Goal: Task Accomplishment & Management: Manage account settings

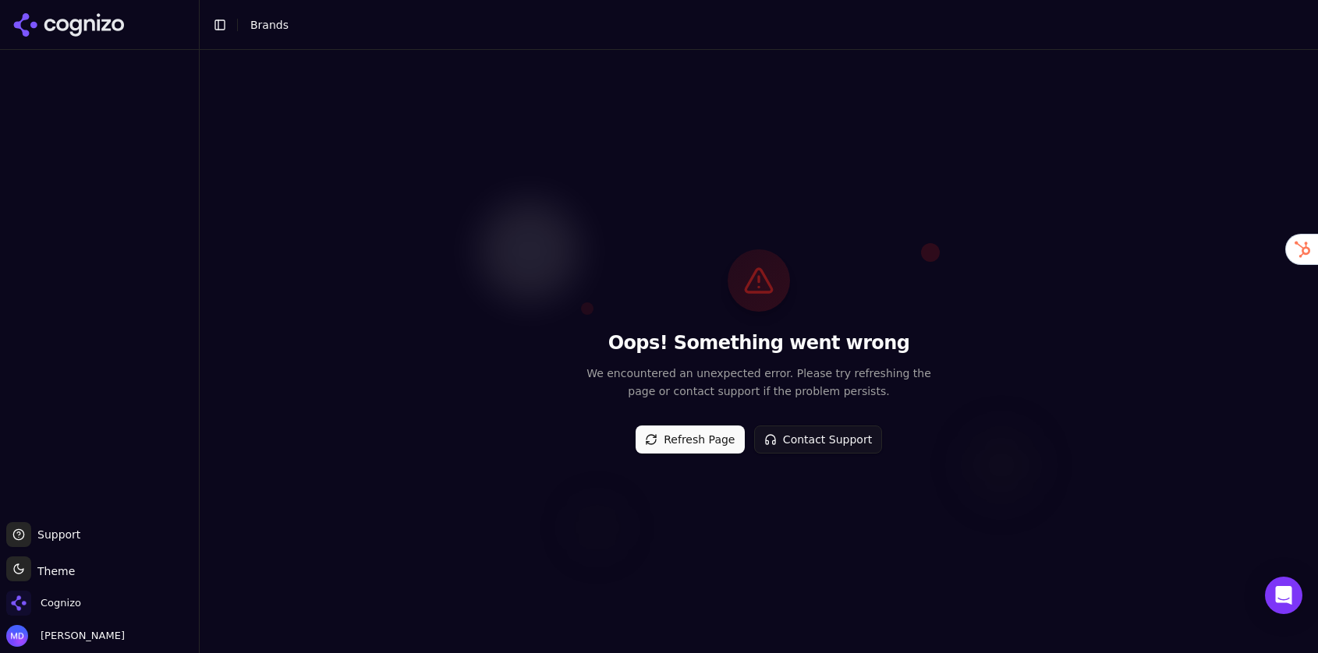
click at [670, 424] on div "Refresh Page Contact Support" at bounding box center [759, 437] width 246 height 34
click at [681, 461] on div "Oops! Something went wrong We encountered an unexpected error. Please try refre…" at bounding box center [759, 352] width 1118 height 604
click at [681, 448] on button "Refresh Page" at bounding box center [690, 440] width 109 height 28
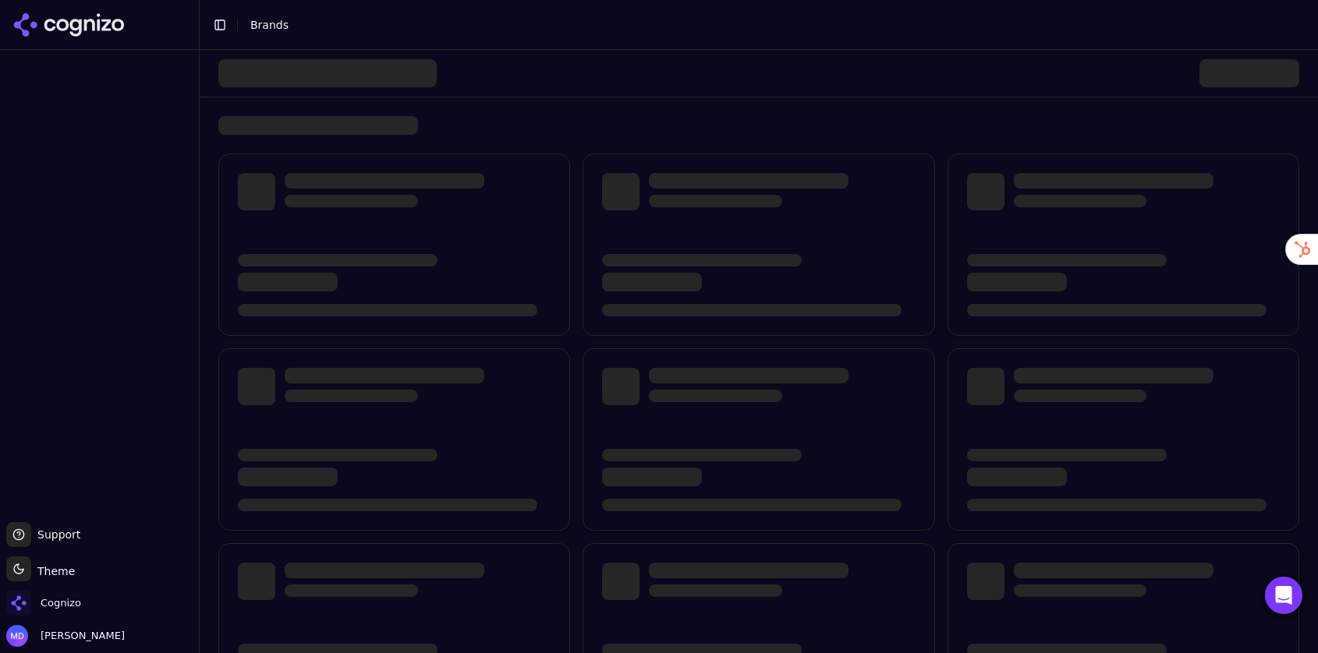
click at [84, 587] on div "Toggle theme Theme" at bounding box center [99, 572] width 186 height 31
click at [80, 599] on div "Cognizo" at bounding box center [99, 606] width 186 height 31
click at [64, 612] on span "Cognizo" at bounding box center [43, 603] width 75 height 25
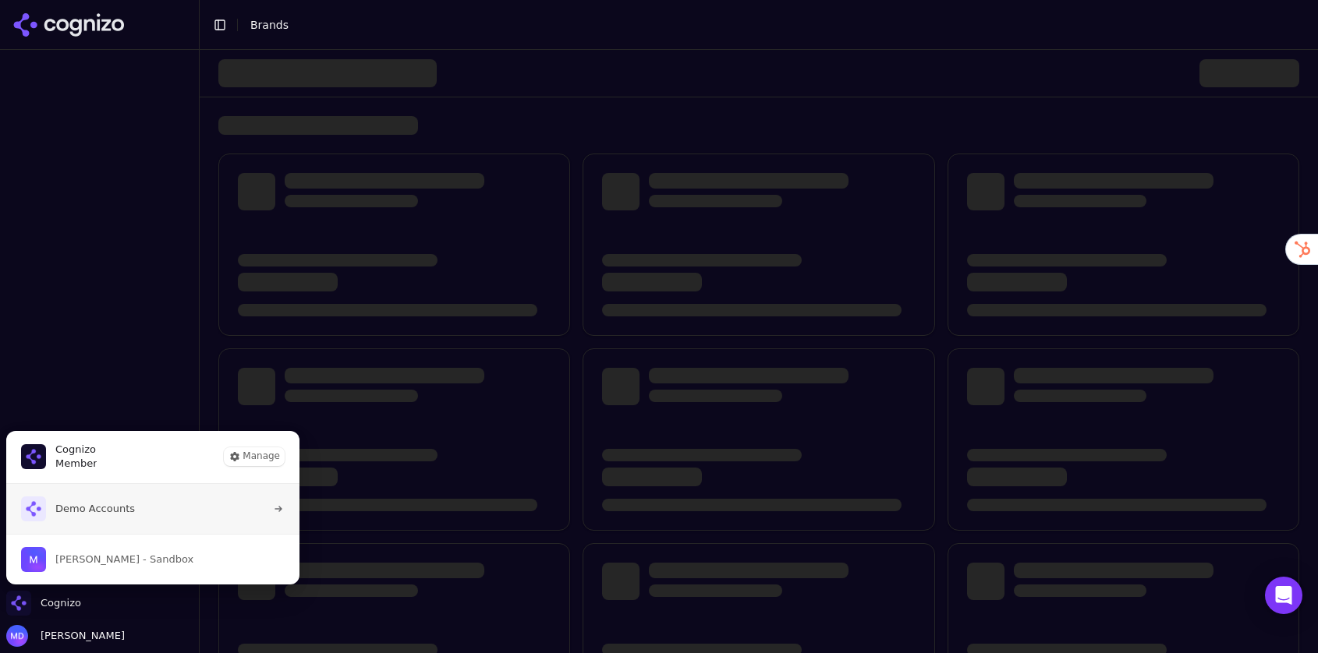
click at [86, 525] on button "Demo Accounts" at bounding box center [152, 509] width 295 height 50
